Goal: Task Accomplishment & Management: Manage account settings

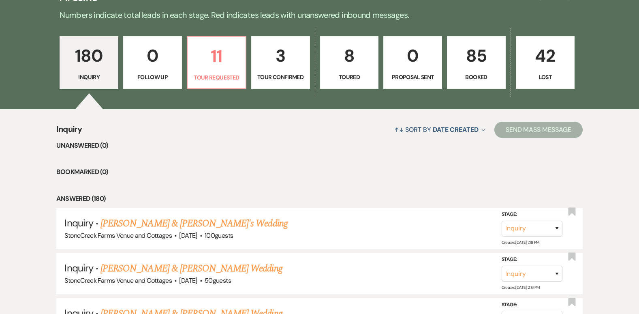
scroll to position [514, 0]
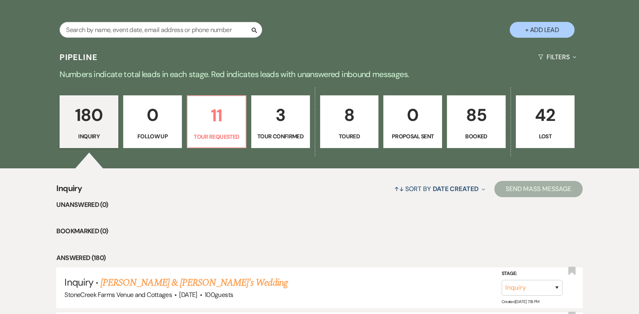
click at [479, 114] on p "85" at bounding box center [476, 114] width 48 height 27
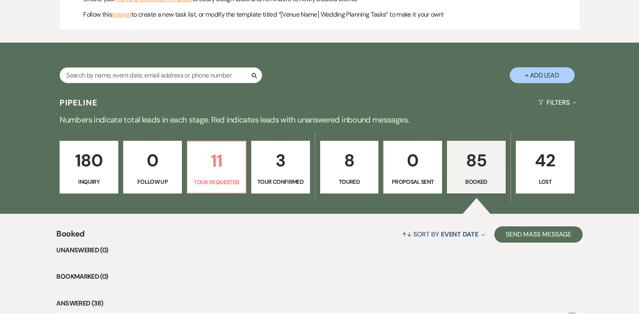
scroll to position [514, 0]
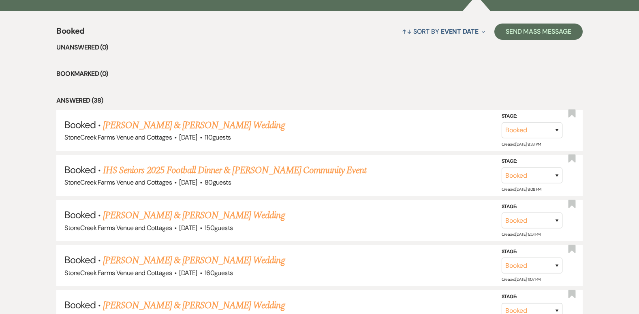
scroll to position [676, 0]
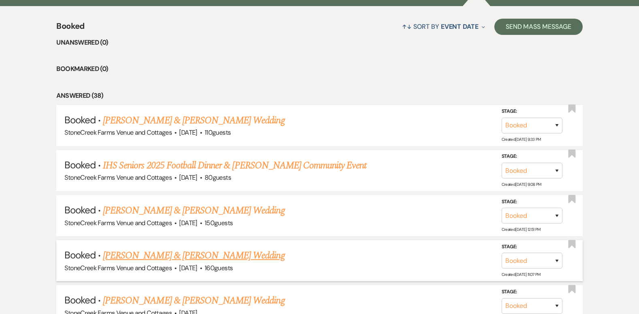
click at [170, 253] on link "[PERSON_NAME] & [PERSON_NAME] Wedding" at bounding box center [194, 255] width 182 height 15
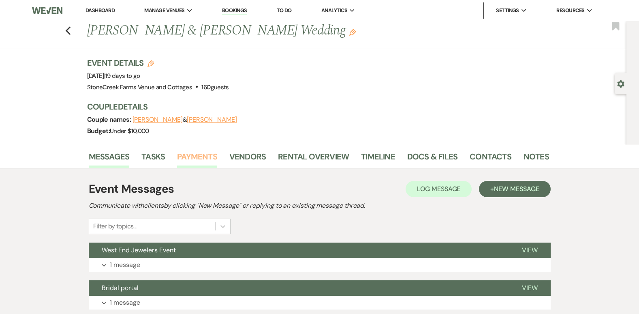
click at [208, 152] on link "Payments" at bounding box center [197, 159] width 40 height 18
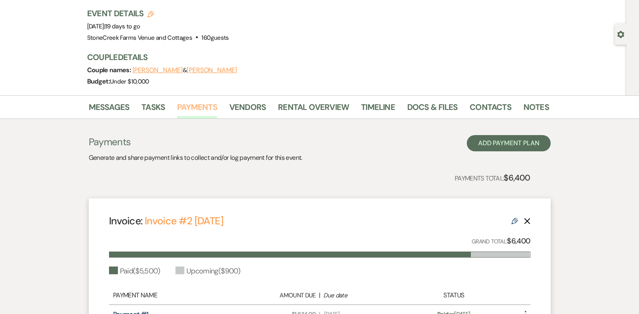
scroll to position [49, 0]
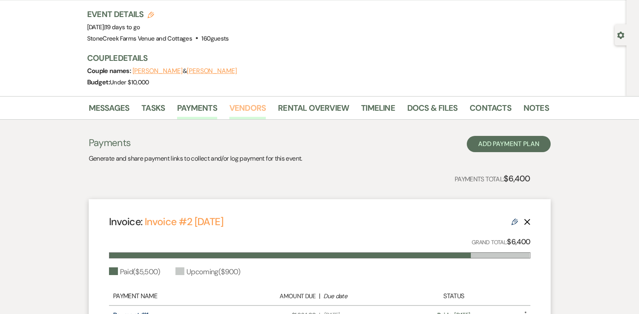
click at [246, 107] on link "Vendors" at bounding box center [247, 110] width 36 height 18
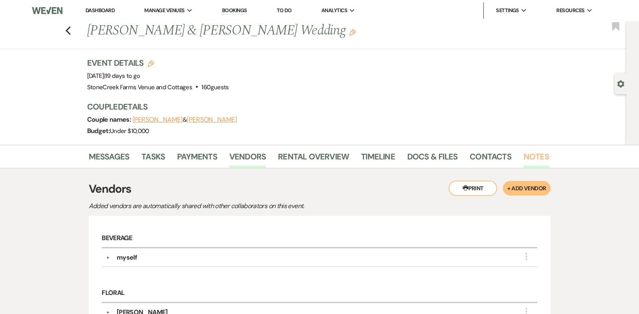
click at [526, 157] on link "Notes" at bounding box center [537, 159] width 26 height 18
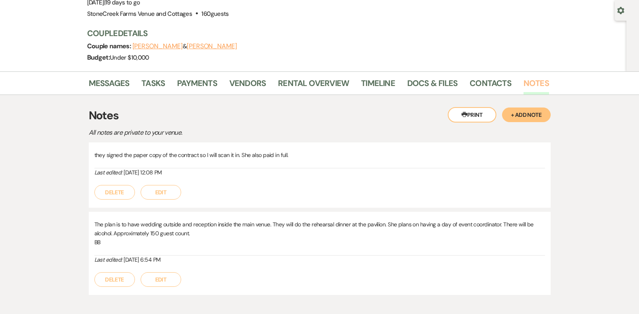
scroll to position [49, 0]
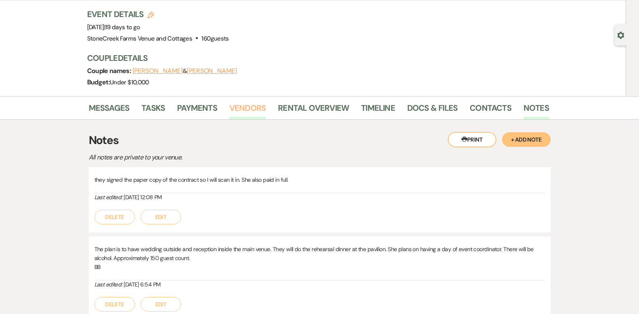
click at [247, 107] on link "Vendors" at bounding box center [247, 110] width 36 height 18
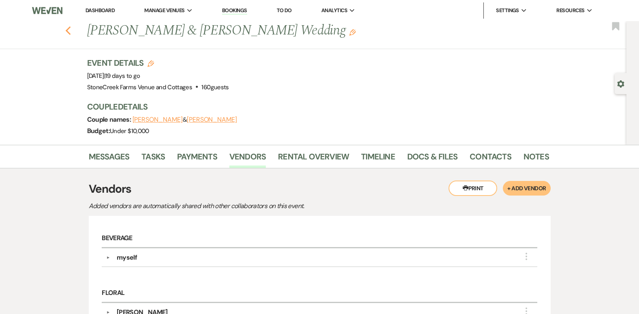
click at [71, 30] on icon "Previous" at bounding box center [68, 31] width 6 height 10
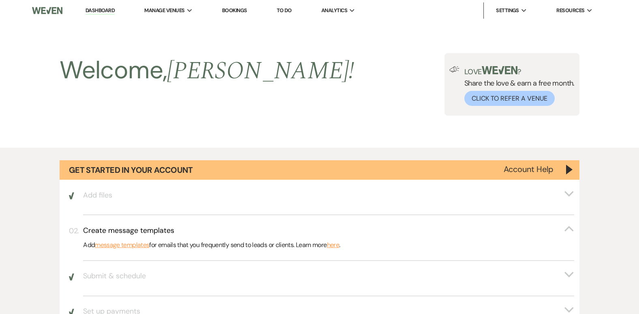
scroll to position [676, 0]
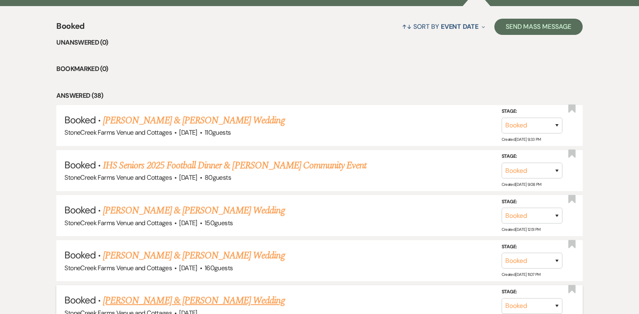
click at [169, 304] on link "[PERSON_NAME] & [PERSON_NAME] Wedding" at bounding box center [194, 300] width 182 height 15
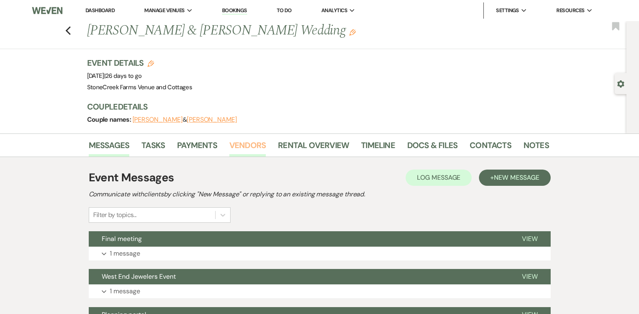
click at [247, 142] on link "Vendors" at bounding box center [247, 148] width 36 height 18
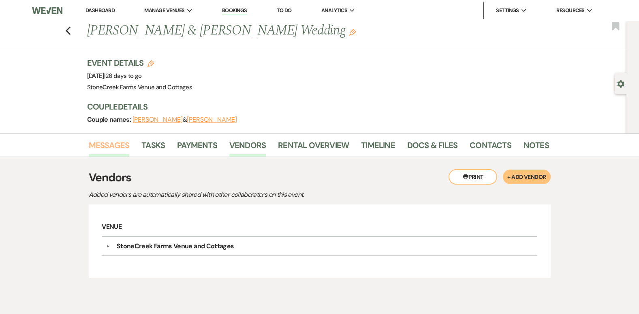
click at [111, 142] on link "Messages" at bounding box center [109, 148] width 41 height 18
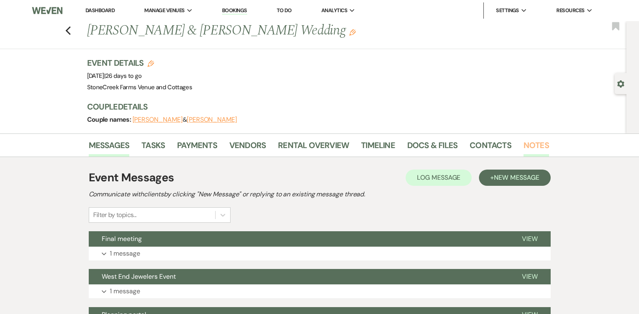
click at [530, 143] on link "Notes" at bounding box center [537, 148] width 26 height 18
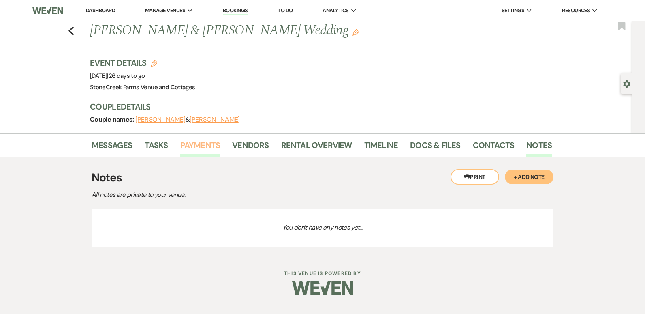
click at [201, 141] on link "Payments" at bounding box center [200, 148] width 40 height 18
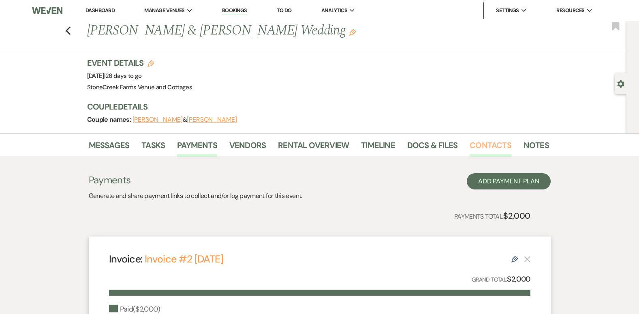
click at [490, 146] on link "Contacts" at bounding box center [491, 148] width 42 height 18
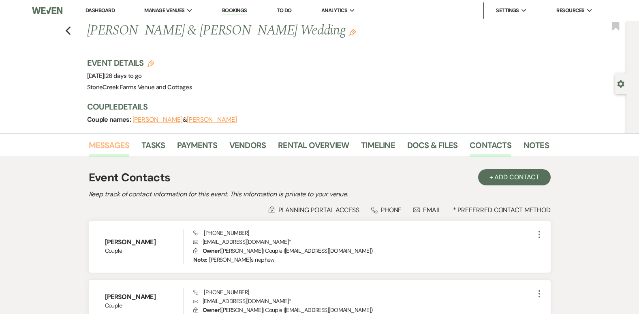
click at [102, 148] on link "Messages" at bounding box center [109, 148] width 41 height 18
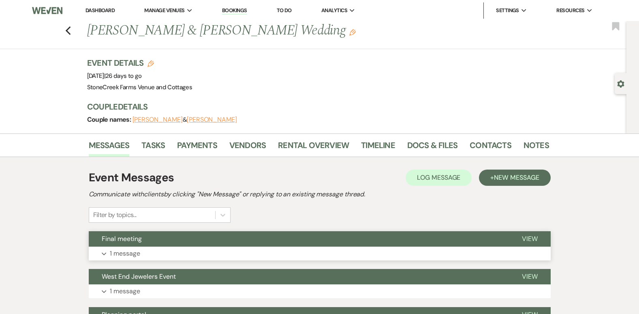
click at [126, 255] on p "1 message" at bounding box center [125, 253] width 30 height 11
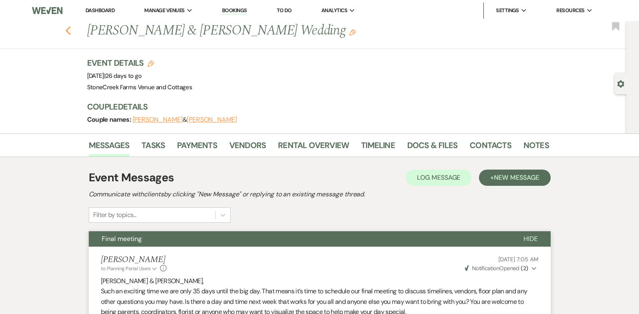
click at [71, 30] on use "button" at bounding box center [67, 30] width 5 height 9
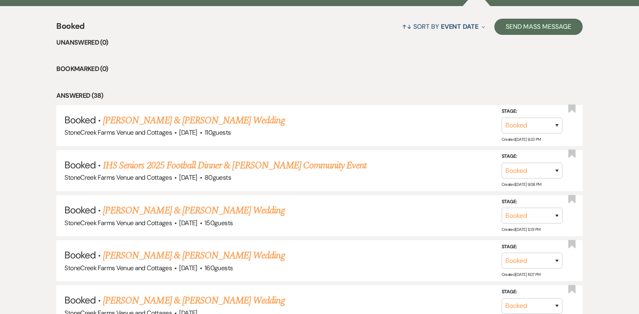
scroll to position [401, 0]
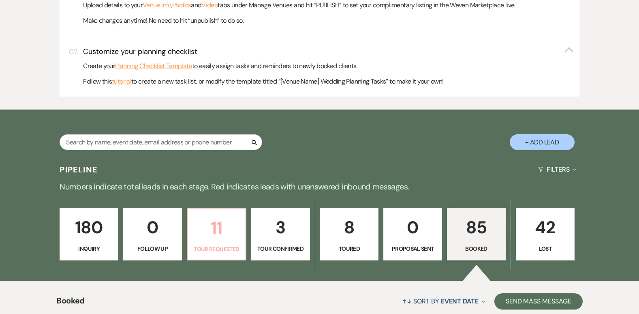
click at [214, 234] on p "11" at bounding box center [217, 227] width 48 height 27
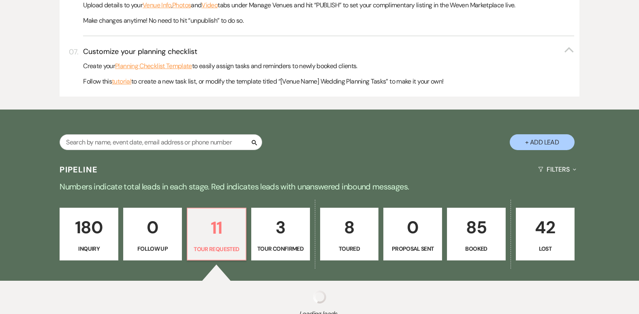
select select "2"
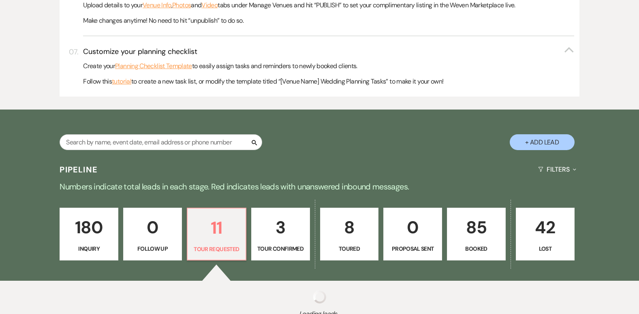
select select "2"
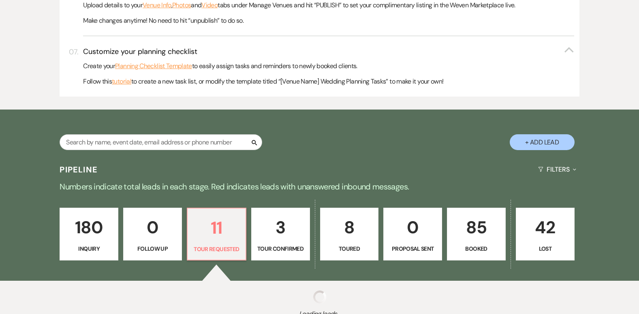
select select "2"
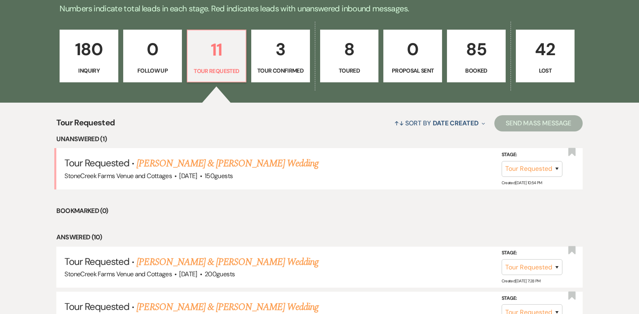
scroll to position [580, 0]
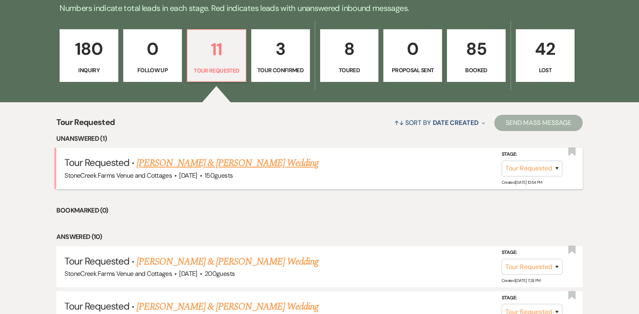
click at [179, 167] on link "[PERSON_NAME] & [PERSON_NAME] Wedding" at bounding box center [228, 163] width 182 height 15
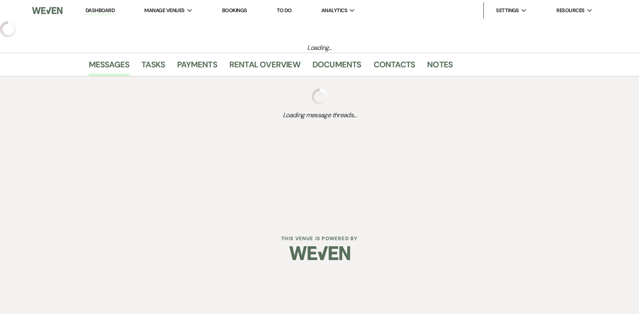
select select "2"
select select "5"
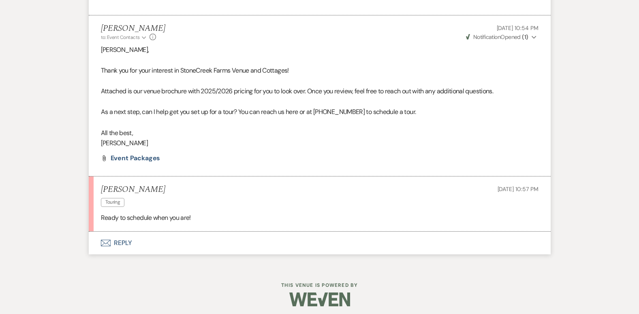
scroll to position [460, 0]
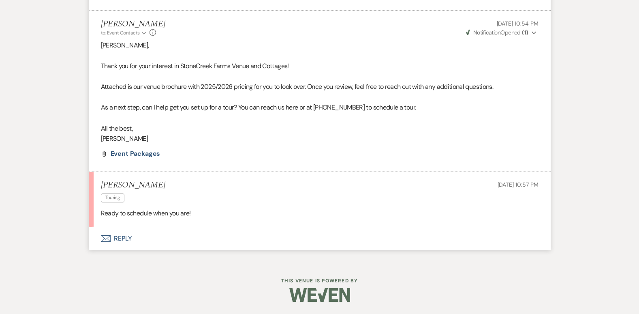
click at [116, 241] on button "Envelope Reply" at bounding box center [320, 238] width 462 height 23
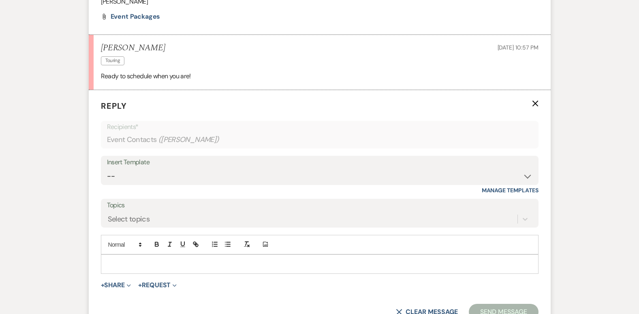
scroll to position [614, 0]
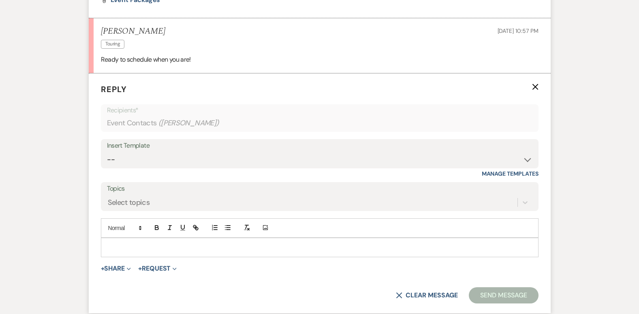
click at [120, 248] on p at bounding box center [319, 247] width 425 height 9
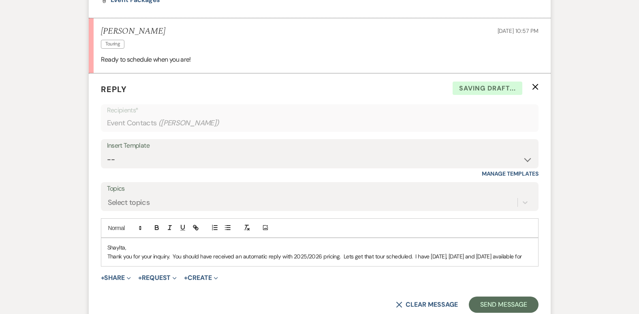
click at [120, 248] on p "Shaylta," at bounding box center [319, 247] width 425 height 9
click at [141, 261] on p "Thank you for your inquiry. You should have received an automatic reply with 20…" at bounding box center [319, 256] width 425 height 9
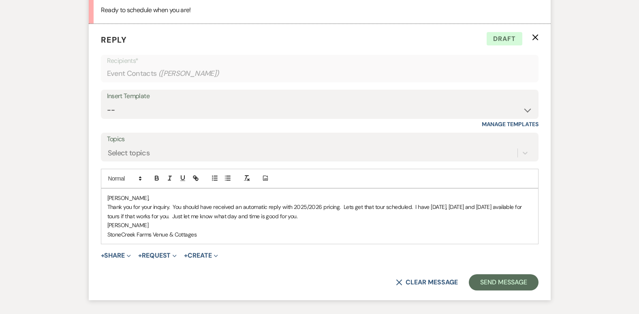
scroll to position [668, 0]
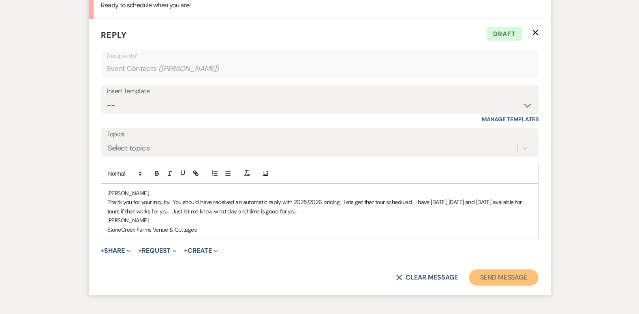
click at [505, 279] on button "Send Message" at bounding box center [503, 277] width 69 height 16
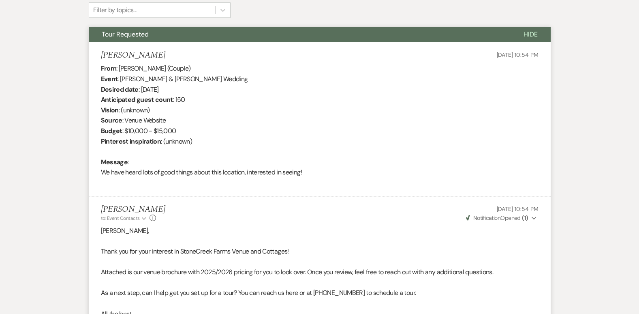
scroll to position [2, 0]
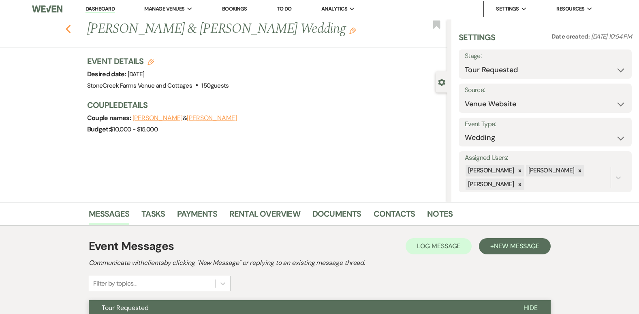
click at [71, 28] on use "button" at bounding box center [67, 29] width 5 height 9
select select "2"
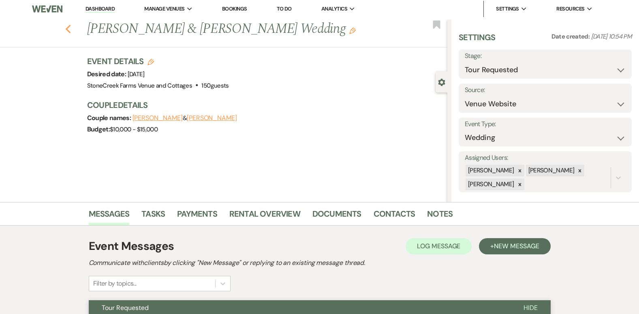
select select "2"
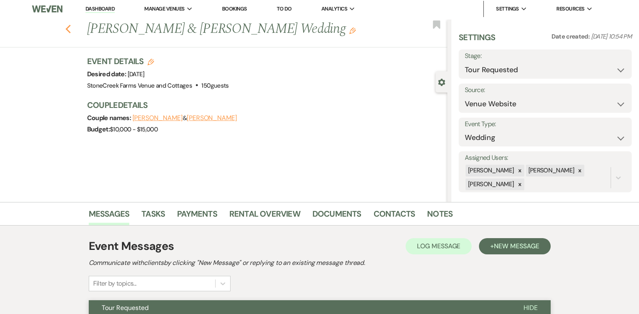
select select "2"
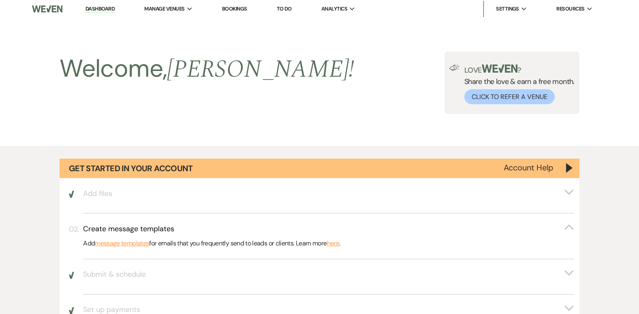
scroll to position [580, 0]
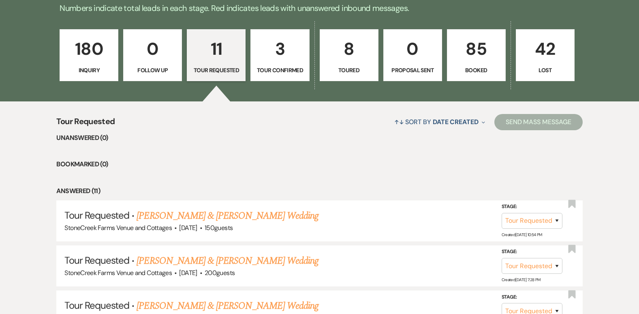
click at [476, 43] on p "85" at bounding box center [476, 48] width 48 height 27
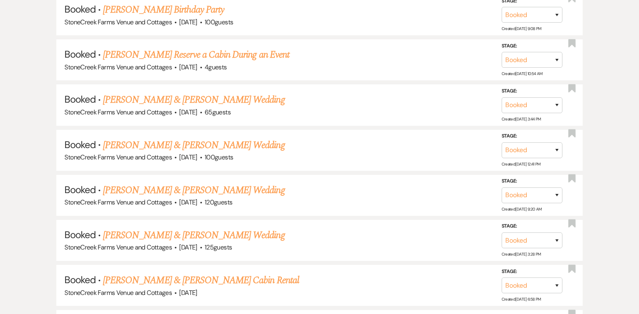
scroll to position [4377, 0]
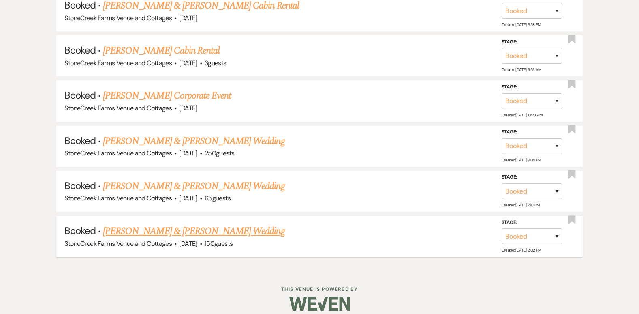
click at [207, 233] on link "[PERSON_NAME] & [PERSON_NAME] Wedding" at bounding box center [194, 231] width 182 height 15
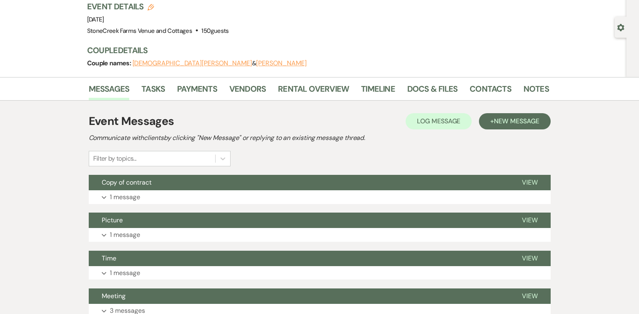
scroll to position [60, 0]
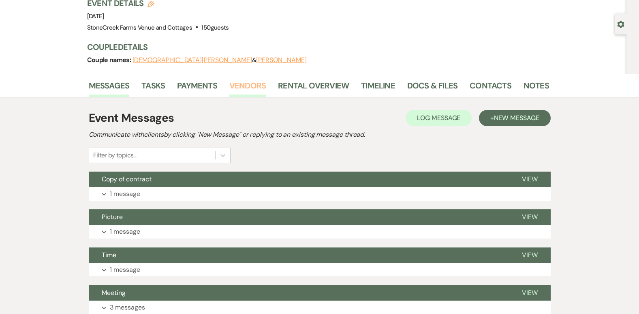
click at [240, 88] on link "Vendors" at bounding box center [247, 88] width 36 height 18
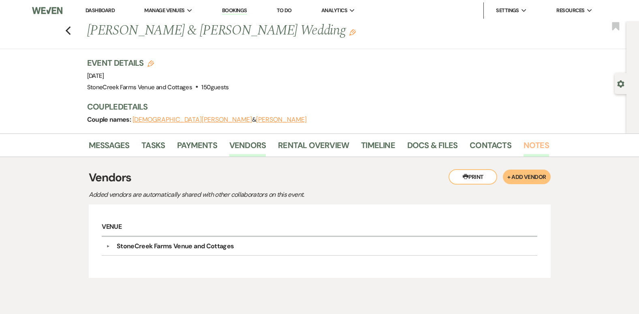
click at [526, 141] on link "Notes" at bounding box center [537, 148] width 26 height 18
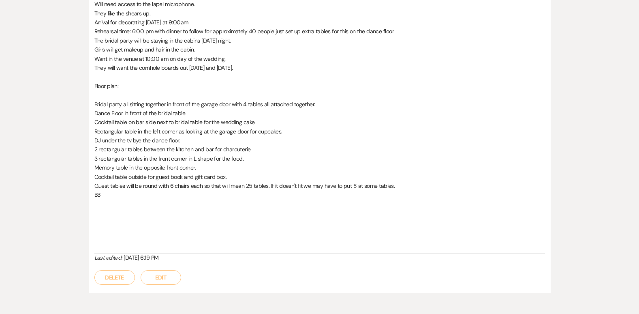
scroll to position [384, 0]
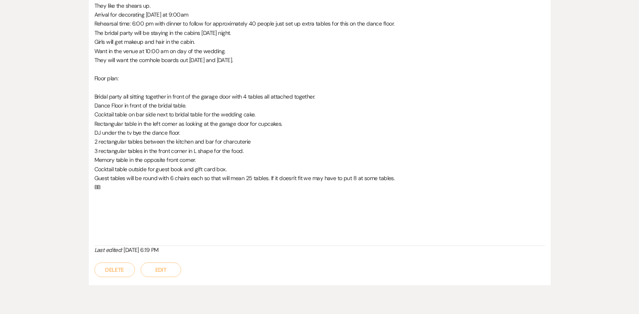
click at [155, 272] on button "Edit" at bounding box center [161, 269] width 41 height 15
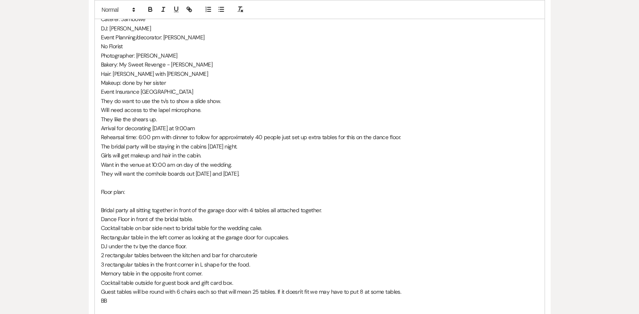
scroll to position [287, 0]
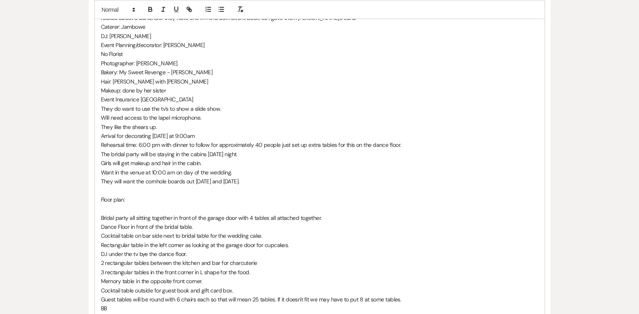
click at [179, 64] on p "Photographer: [PERSON_NAME]" at bounding box center [320, 63] width 438 height 9
click at [212, 73] on p "Bakery: My Sweet Revenge - [PERSON_NAME]" at bounding box center [320, 72] width 438 height 9
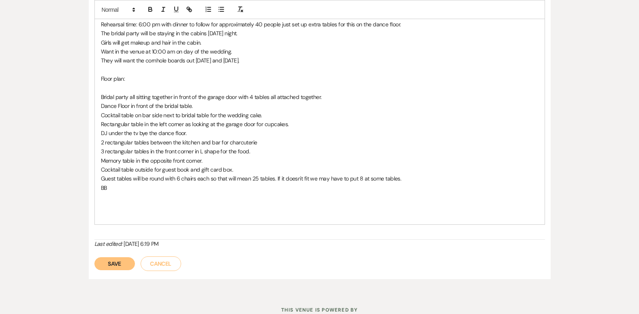
scroll to position [443, 0]
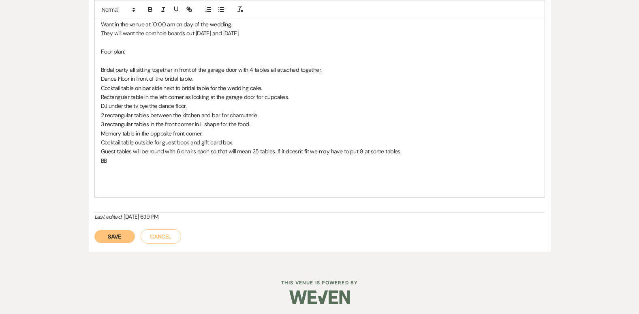
click at [112, 238] on button "Save" at bounding box center [114, 236] width 41 height 13
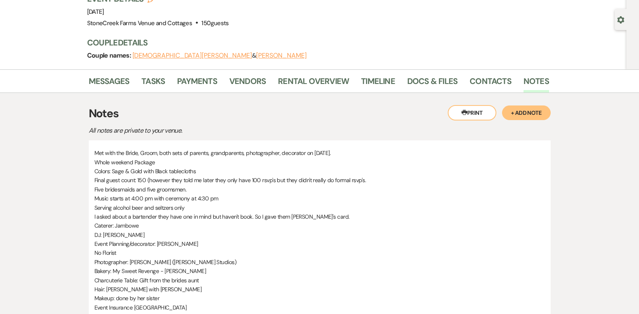
scroll to position [32, 0]
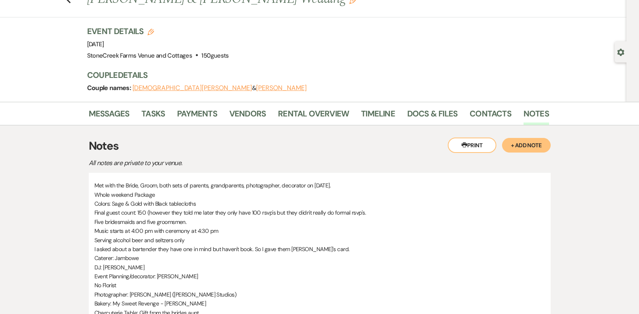
click at [521, 147] on button "+ Add Note" at bounding box center [526, 145] width 49 height 15
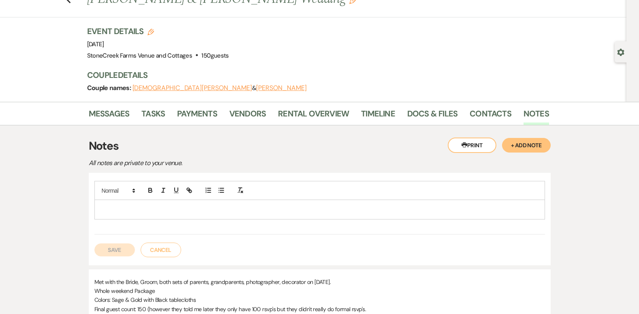
click at [128, 206] on p at bounding box center [320, 209] width 438 height 9
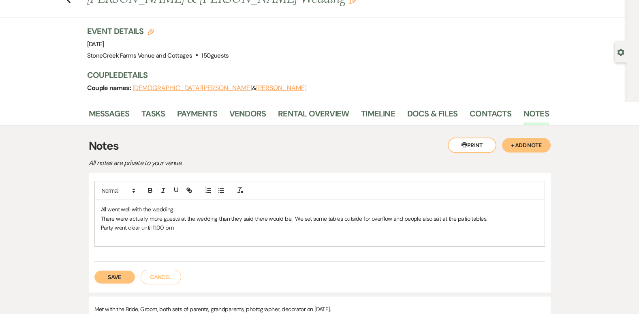
click at [107, 275] on button "Save" at bounding box center [114, 276] width 41 height 13
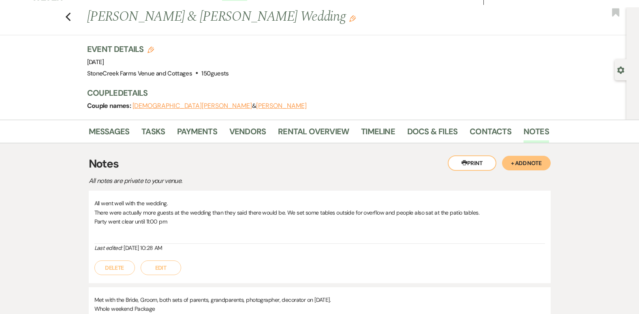
scroll to position [0, 0]
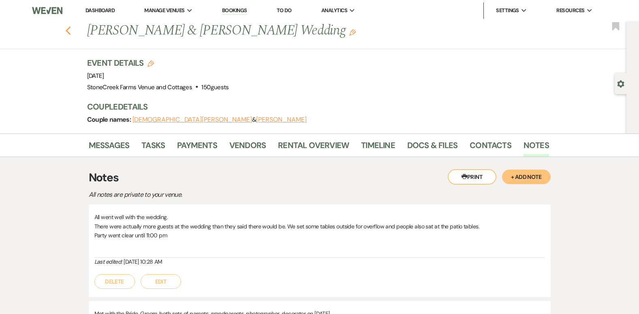
click at [71, 30] on icon "Previous" at bounding box center [68, 31] width 6 height 10
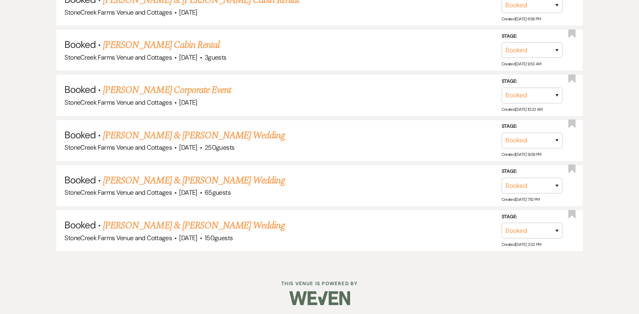
scroll to position [4386, 0]
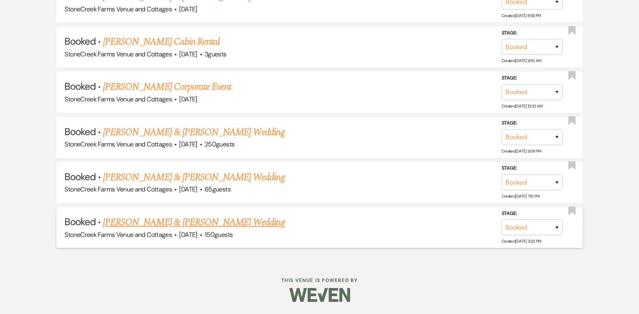
click at [216, 219] on link "[PERSON_NAME] & [PERSON_NAME] Wedding" at bounding box center [194, 222] width 182 height 15
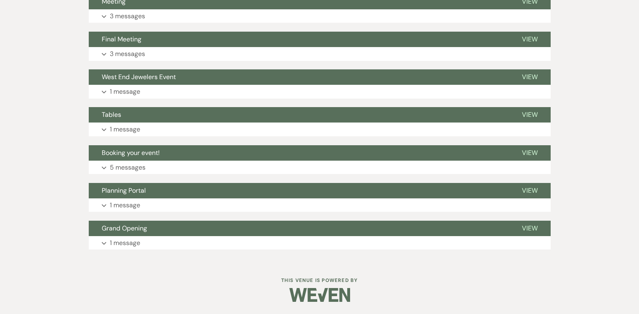
scroll to position [76, 0]
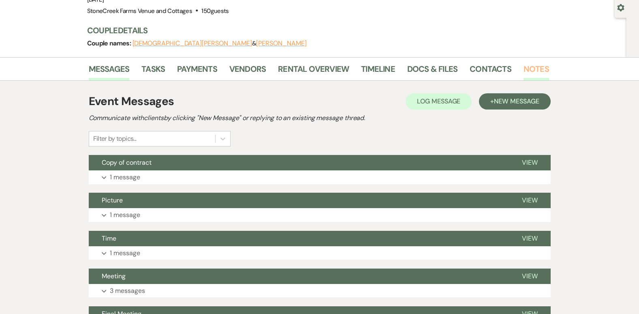
click at [531, 67] on link "Notes" at bounding box center [537, 71] width 26 height 18
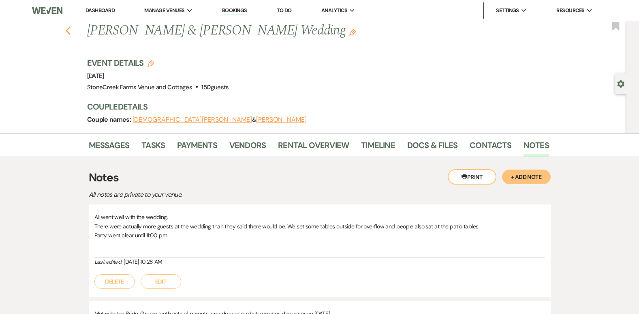
click at [71, 30] on icon "Previous" at bounding box center [68, 31] width 6 height 10
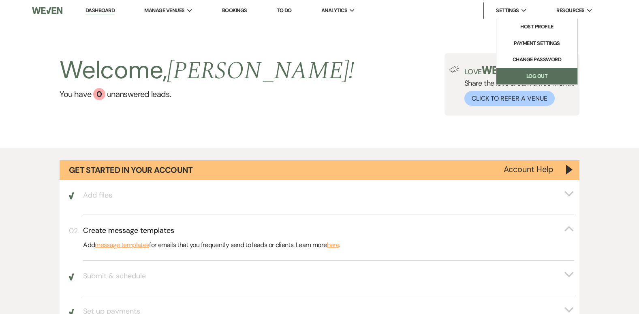
click at [543, 77] on link "Log Out" at bounding box center [537, 76] width 81 height 16
